Goal: Task Accomplishment & Management: Use online tool/utility

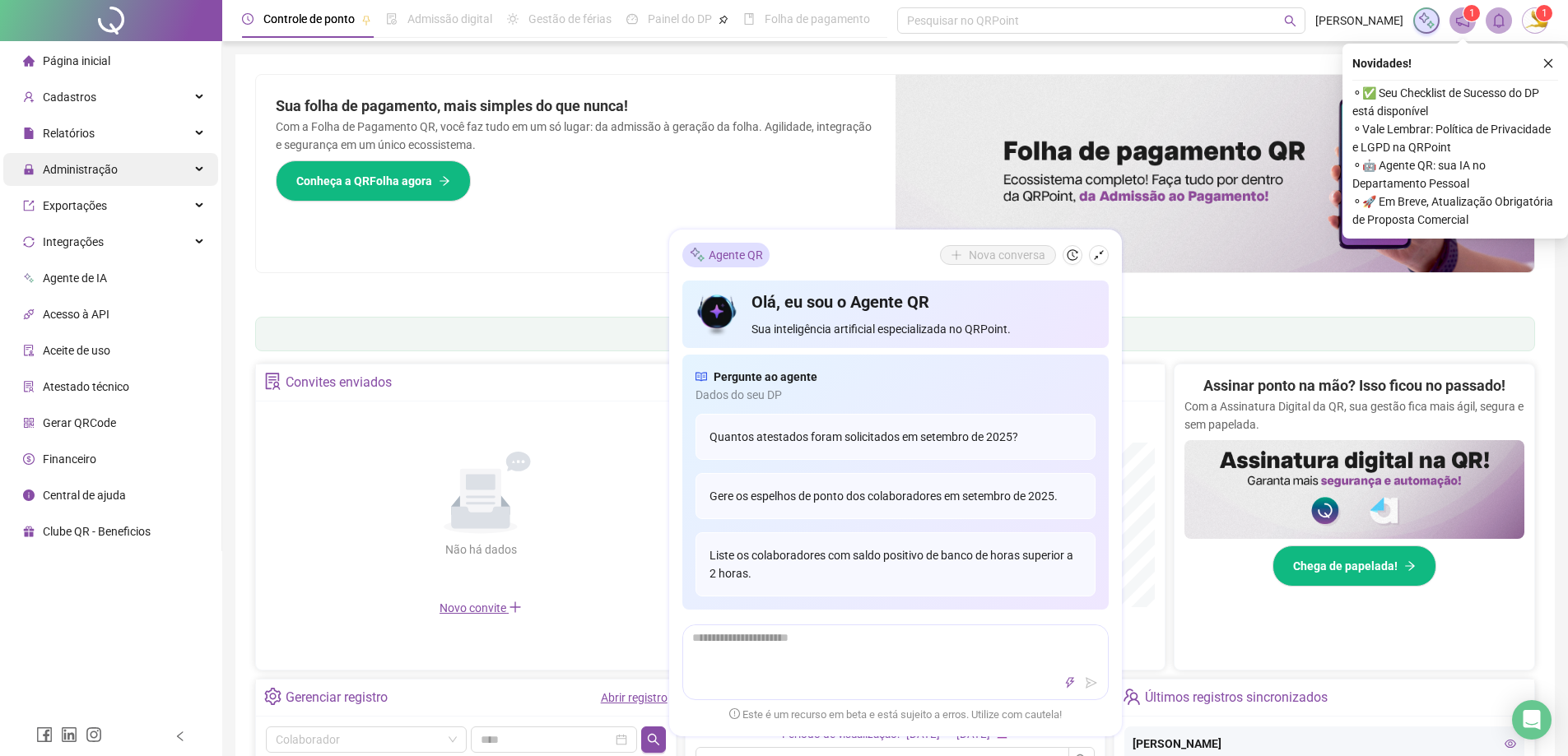
click at [103, 175] on span "Administração" at bounding box center [79, 169] width 75 height 13
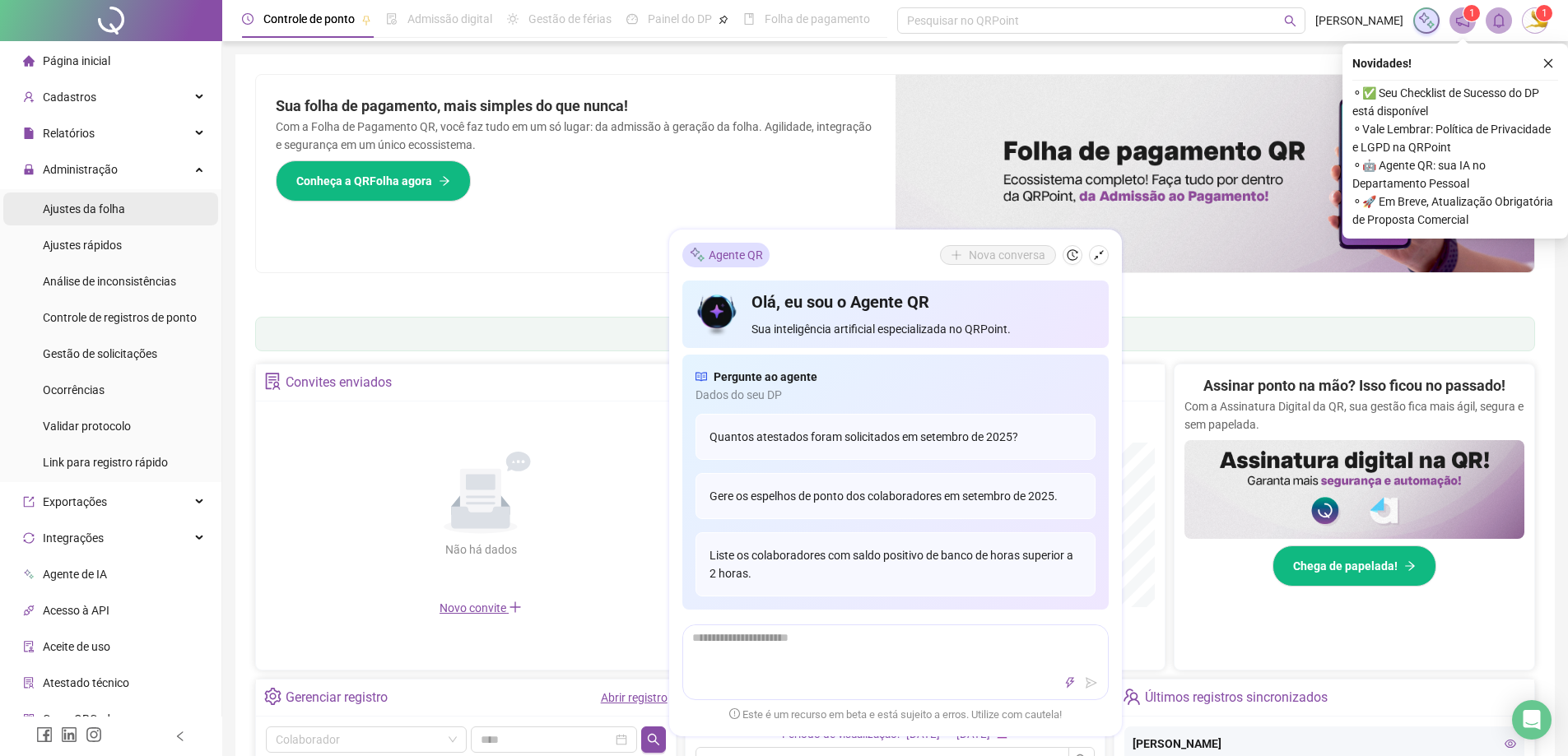
click at [121, 218] on div "Ajustes da folha" at bounding box center [83, 209] width 82 height 33
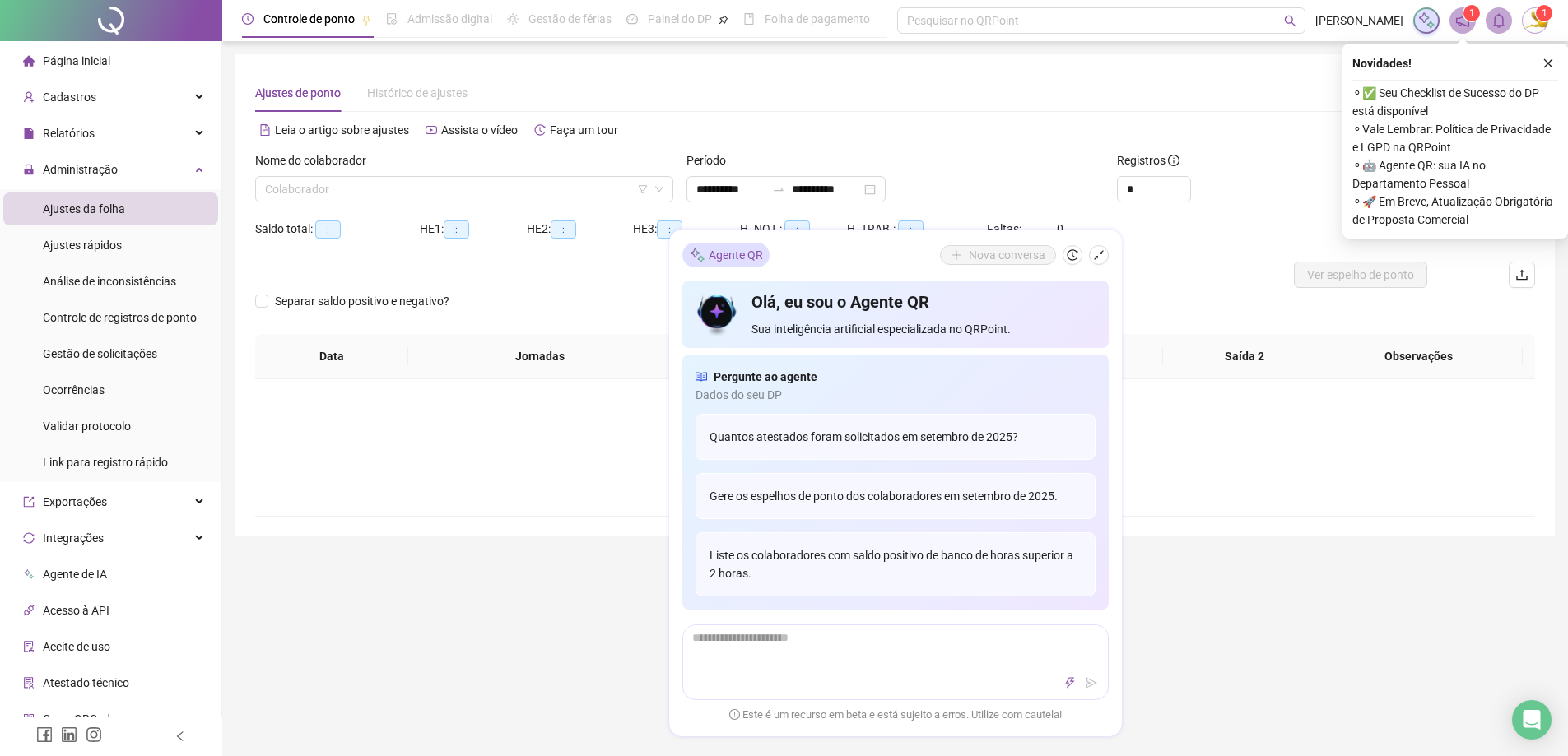
type input "**********"
click at [414, 181] on input "search" at bounding box center [457, 189] width 384 height 25
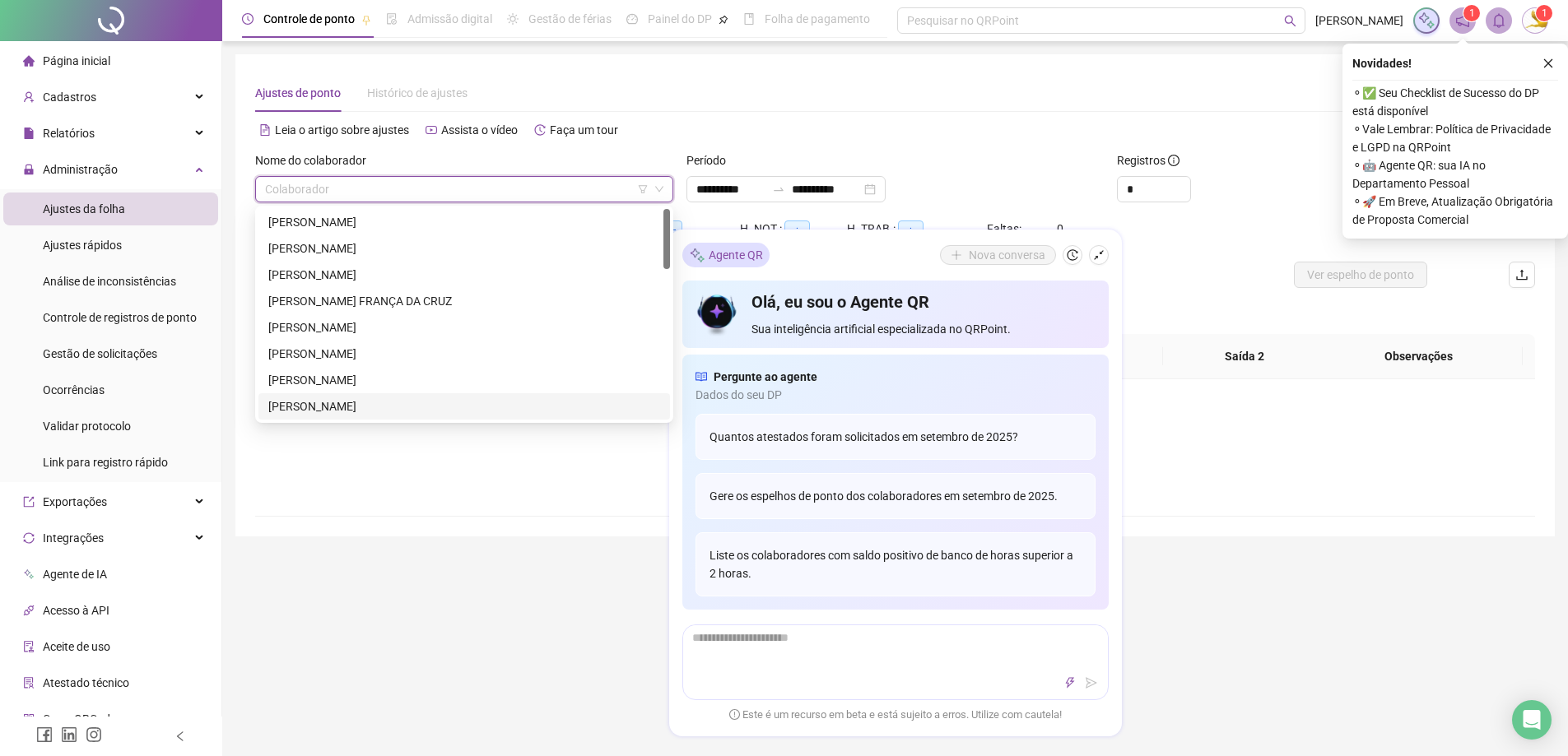
scroll to position [329, 0]
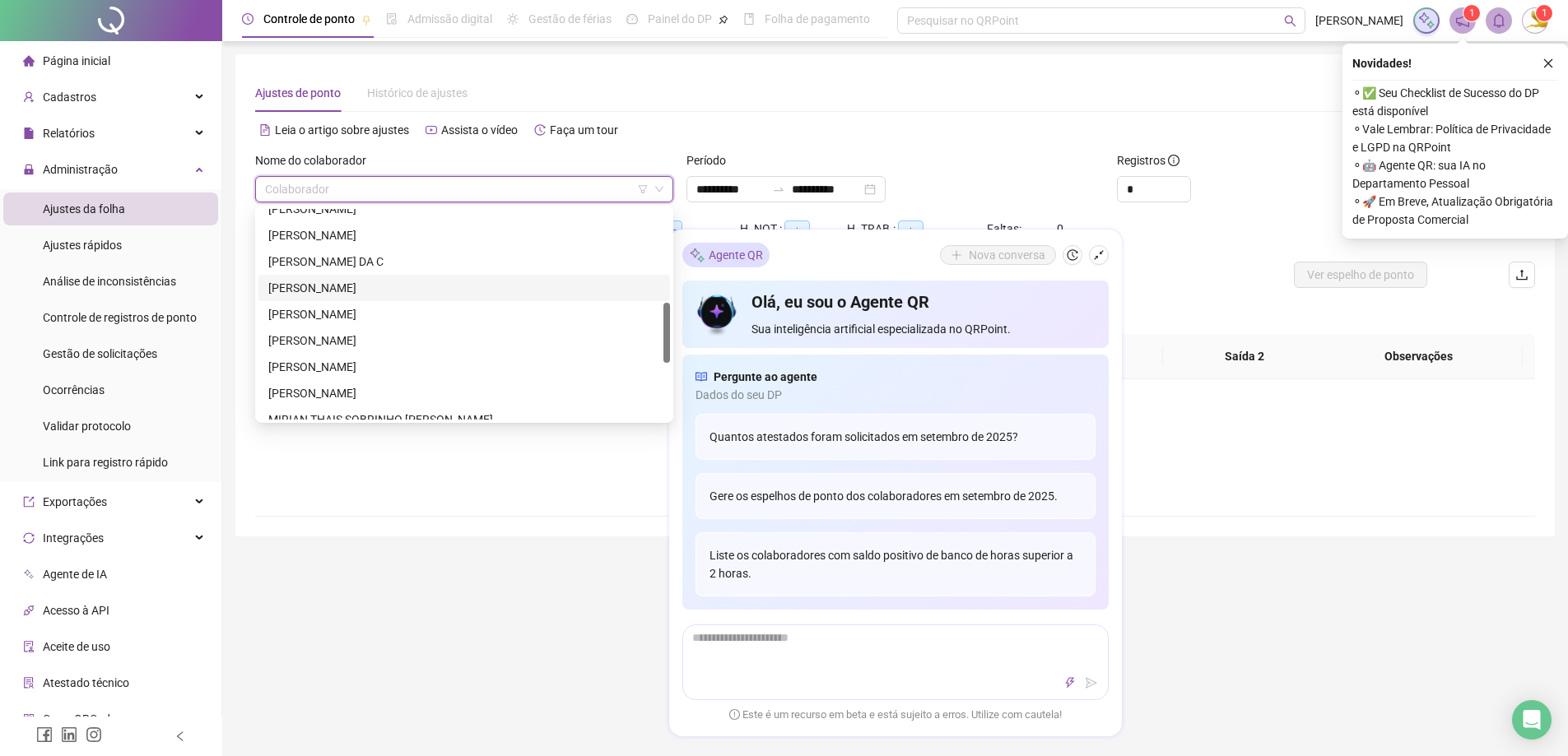
click at [333, 284] on div "[PERSON_NAME]" at bounding box center [464, 288] width 392 height 18
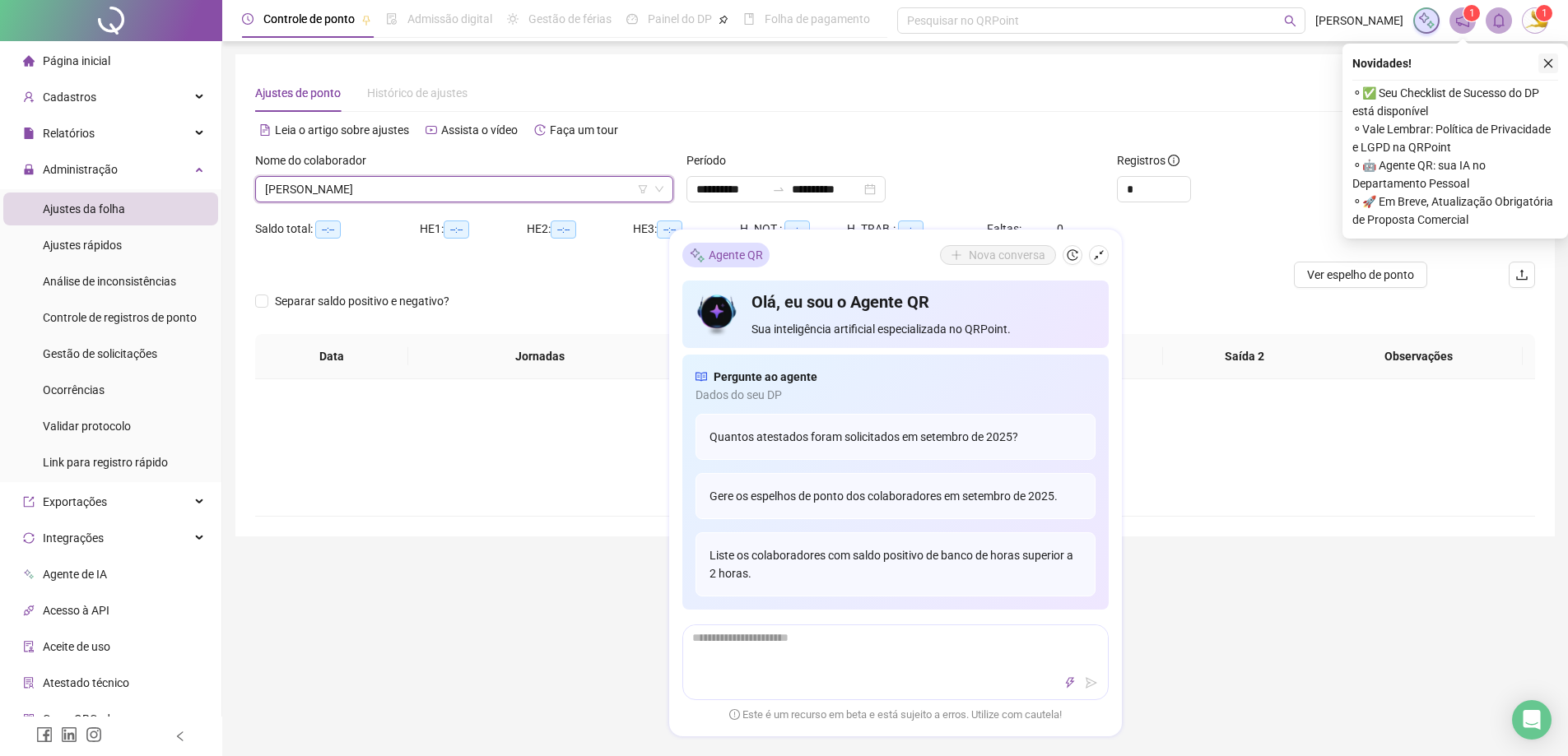
click at [1549, 70] on button "button" at bounding box center [1548, 64] width 20 height 20
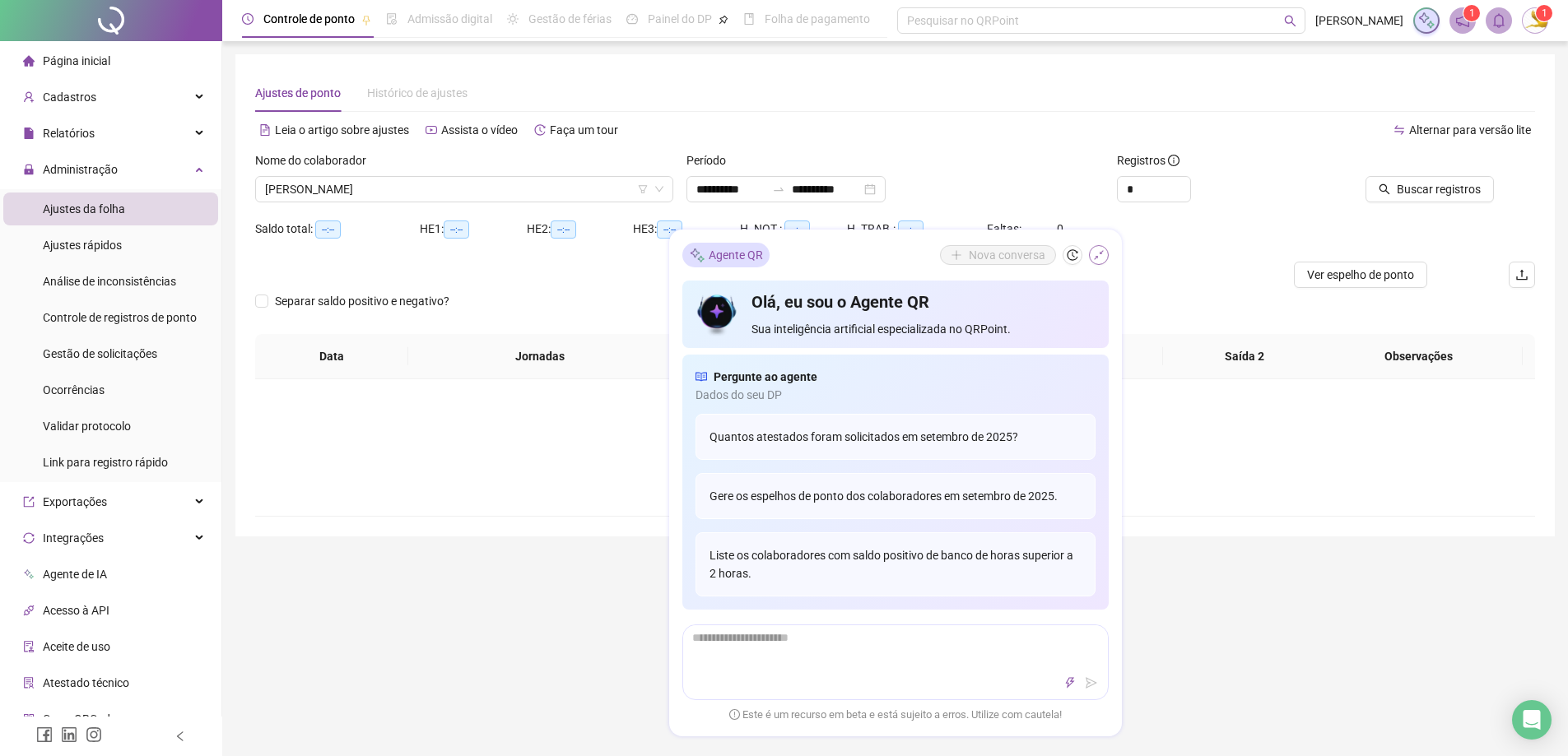
click at [1105, 251] on button "button" at bounding box center [1099, 255] width 20 height 20
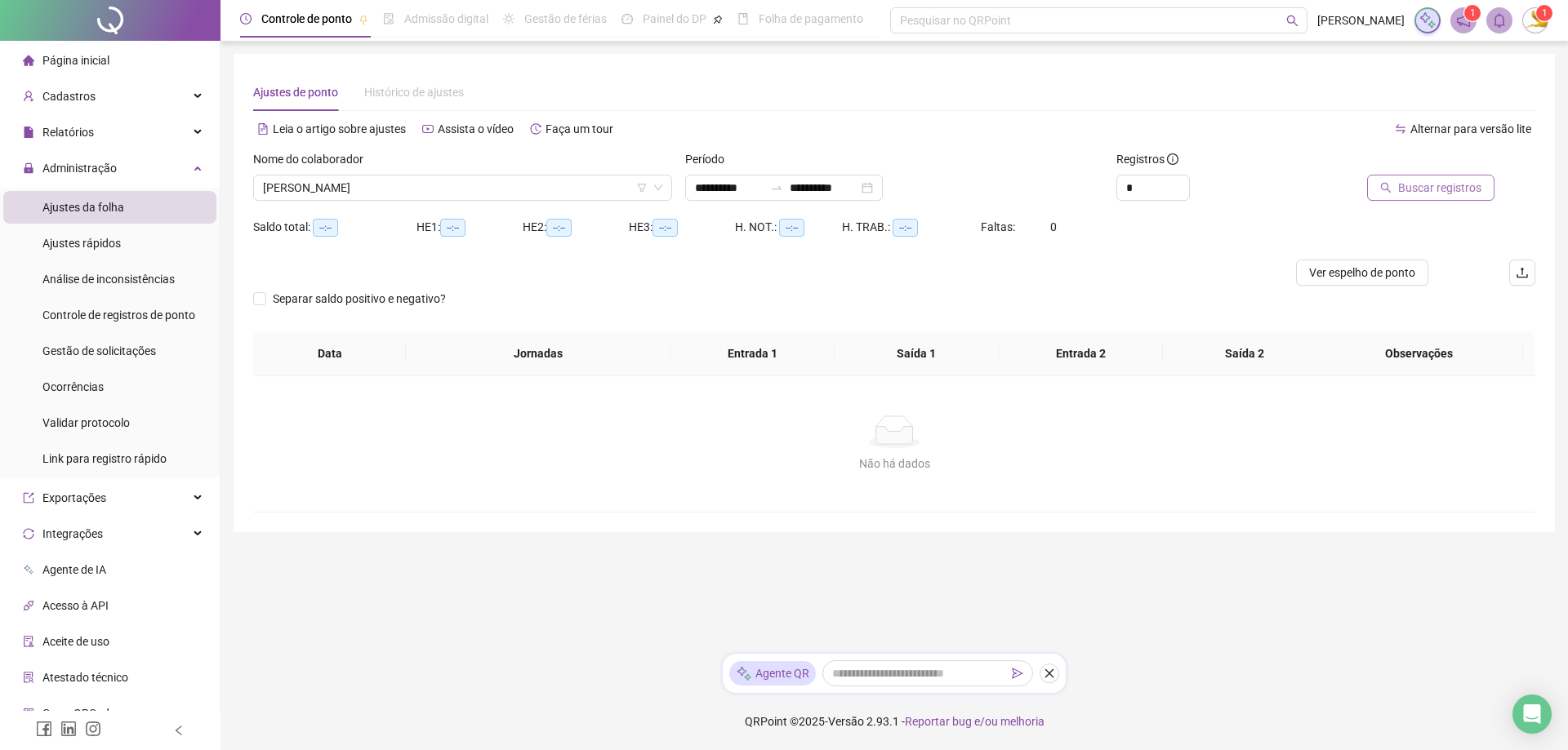
click at [1420, 176] on button "Buscar registros" at bounding box center [1430, 187] width 127 height 27
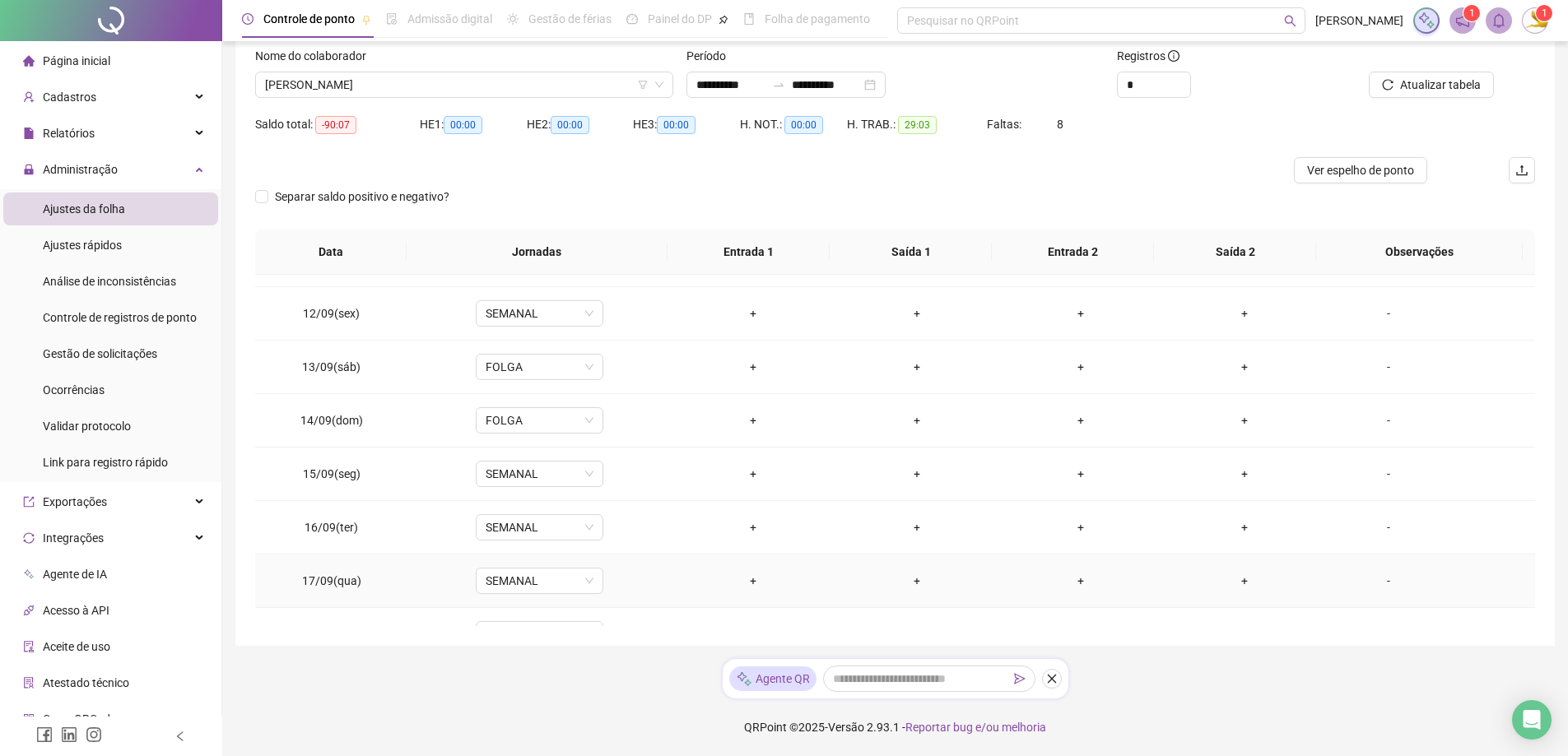
scroll to position [611, 0]
